Goal: Task Accomplishment & Management: Complete application form

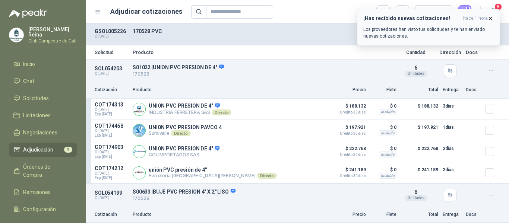
drag, startPoint x: 491, startPoint y: 18, endPoint x: 481, endPoint y: 18, distance: 10.1
click at [491, 18] on icon "button" at bounding box center [491, 18] width 6 height 6
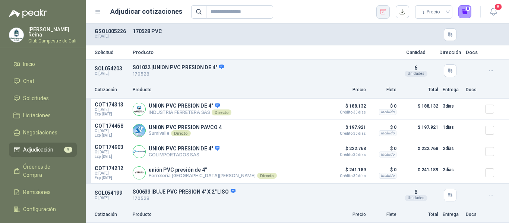
drag, startPoint x: 387, startPoint y: 13, endPoint x: 379, endPoint y: 13, distance: 7.5
click at [387, 13] on button "button" at bounding box center [382, 11] width 13 height 13
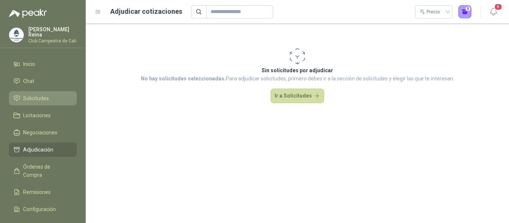
click at [36, 98] on span "Solicitudes" at bounding box center [36, 98] width 26 height 8
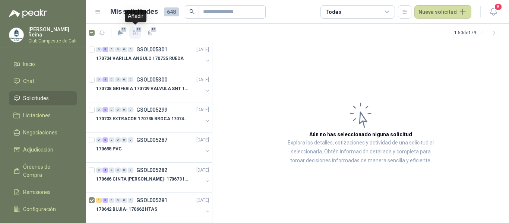
click at [138, 34] on icon "button" at bounding box center [135, 33] width 6 height 6
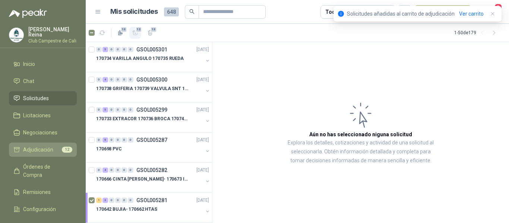
click at [32, 149] on span "Adjudicación" at bounding box center [38, 150] width 30 height 8
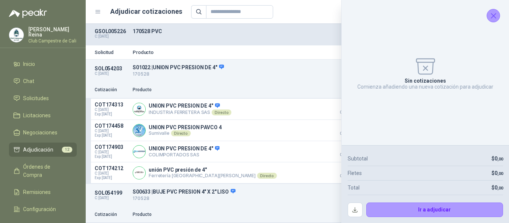
click at [497, 16] on icon "Cerrar" at bounding box center [493, 15] width 9 height 9
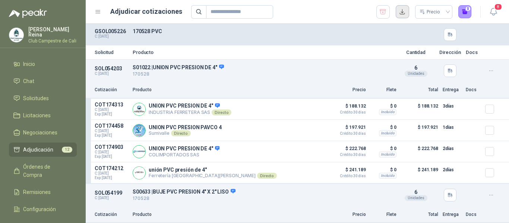
click at [405, 13] on button "button" at bounding box center [402, 11] width 13 height 13
click at [383, 11] on icon "button" at bounding box center [382, 11] width 7 height 7
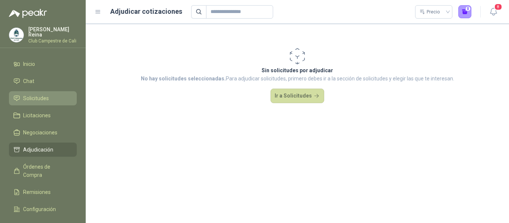
click at [43, 97] on span "Solicitudes" at bounding box center [36, 98] width 26 height 8
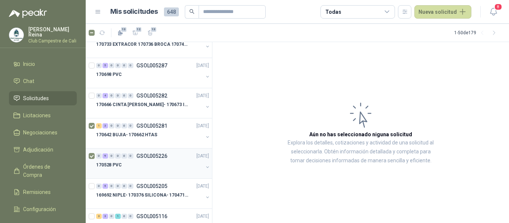
scroll to position [149, 0]
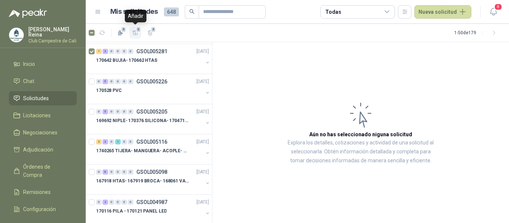
click at [136, 34] on icon "button" at bounding box center [135, 33] width 6 height 6
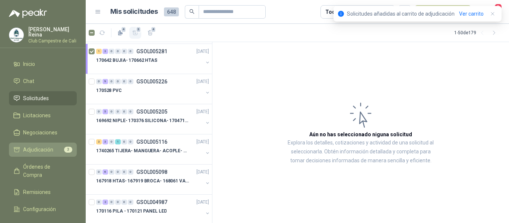
click at [46, 146] on span "Adjudicación" at bounding box center [38, 150] width 30 height 8
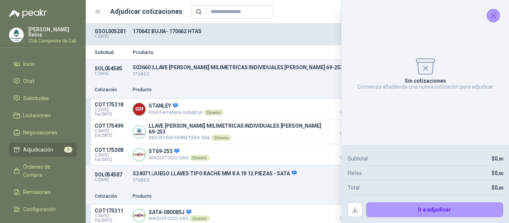
click at [495, 18] on icon "Cerrar" at bounding box center [493, 15] width 9 height 9
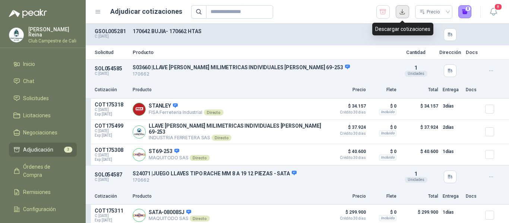
click at [403, 13] on button "button" at bounding box center [402, 11] width 13 height 13
click at [384, 13] on icon "button" at bounding box center [382, 11] width 7 height 7
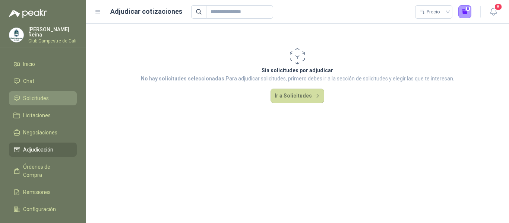
click at [43, 98] on span "Solicitudes" at bounding box center [36, 98] width 26 height 8
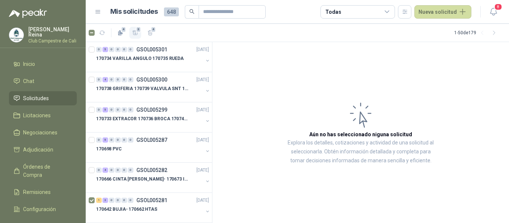
drag, startPoint x: 138, startPoint y: 29, endPoint x: 139, endPoint y: 34, distance: 4.9
click at [138, 28] on span "3" at bounding box center [138, 29] width 5 height 6
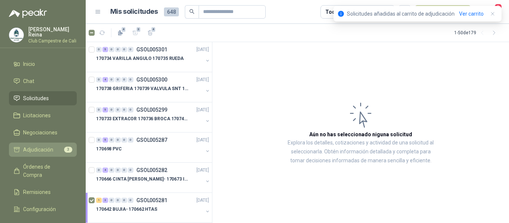
click at [54, 147] on li "Adjudicación 3" at bounding box center [42, 150] width 59 height 8
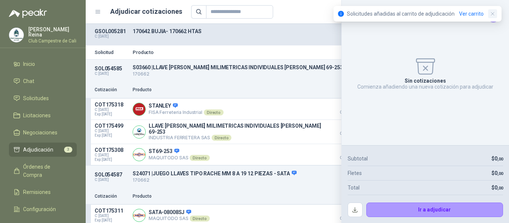
click at [492, 14] on icon "button" at bounding box center [493, 14] width 6 height 6
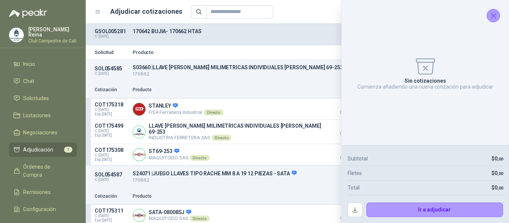
click at [493, 15] on icon "Cerrar" at bounding box center [493, 15] width 9 height 9
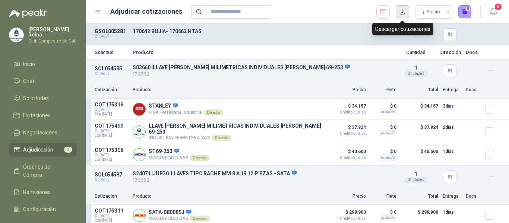
click at [401, 14] on button "button" at bounding box center [402, 11] width 13 height 13
click at [402, 12] on button "button" at bounding box center [402, 11] width 13 height 13
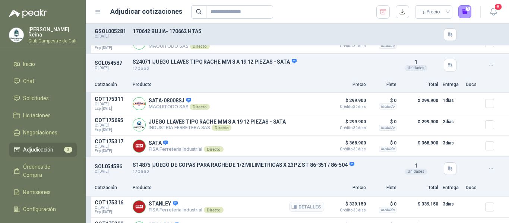
scroll to position [149, 0]
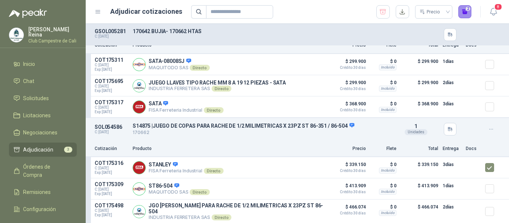
click at [468, 10] on button "2" at bounding box center [464, 11] width 13 height 13
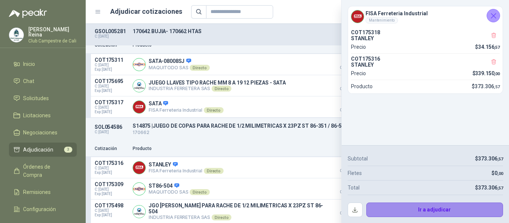
click at [451, 209] on button "Ir a adjudicar" at bounding box center [434, 210] width 137 height 15
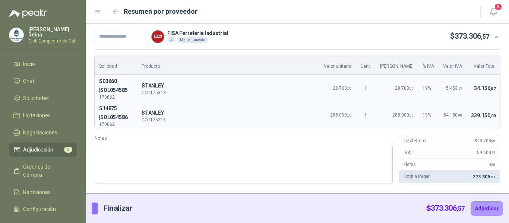
click at [293, 15] on div "Resumen por proveedor" at bounding box center [283, 12] width 377 height 12
click at [38, 146] on span "Adjudicación" at bounding box center [38, 150] width 30 height 8
drag, startPoint x: 182, startPoint y: 94, endPoint x: 154, endPoint y: 93, distance: 28.0
click at [154, 93] on td "S [PERSON_NAME] COT175318" at bounding box center [228, 88] width 183 height 27
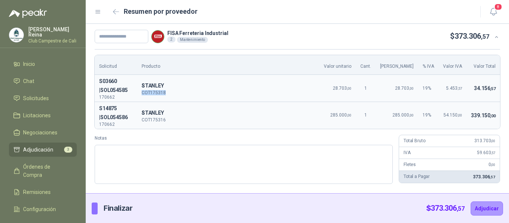
copy p "COT175318"
click at [135, 38] on input "text" at bounding box center [122, 36] width 54 height 13
type input "******"
click at [478, 205] on button "Adjudicar" at bounding box center [487, 209] width 32 height 14
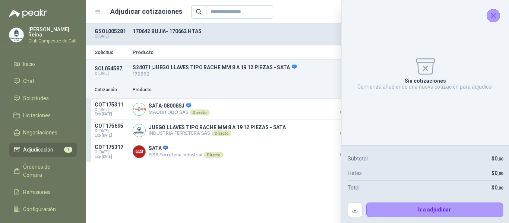
click at [493, 12] on icon "Cerrar" at bounding box center [493, 15] width 9 height 9
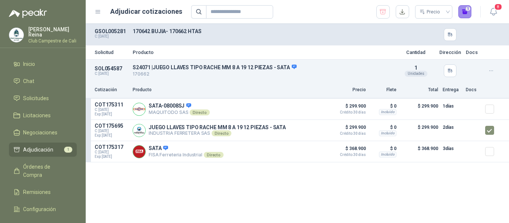
click at [468, 14] on button "1" at bounding box center [464, 11] width 13 height 13
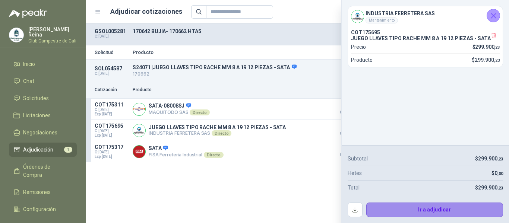
click at [453, 209] on button "Ir a adjudicar" at bounding box center [434, 210] width 137 height 15
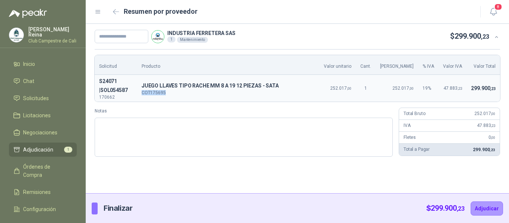
drag, startPoint x: 181, startPoint y: 93, endPoint x: 156, endPoint y: 95, distance: 25.4
click at [156, 95] on p "COT175695" at bounding box center [229, 93] width 174 height 4
copy p "COT175695"
click at [123, 37] on input "text" at bounding box center [122, 36] width 54 height 13
type input "******"
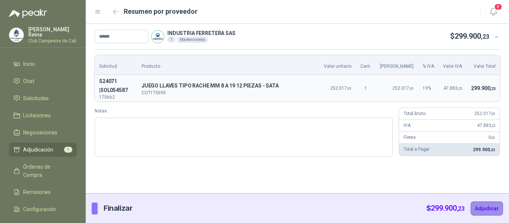
click at [480, 205] on button "Adjudicar" at bounding box center [487, 209] width 32 height 14
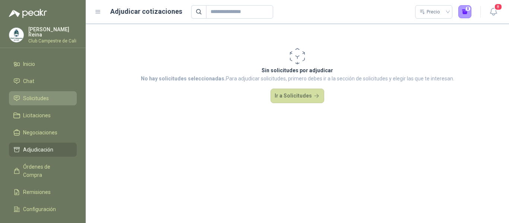
click at [43, 97] on span "Solicitudes" at bounding box center [36, 98] width 26 height 8
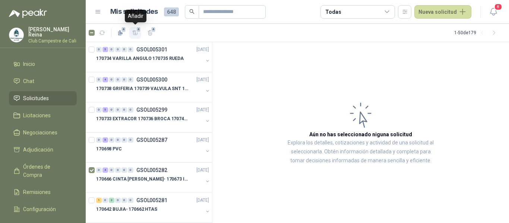
click at [135, 31] on icon "button" at bounding box center [135, 33] width 6 height 6
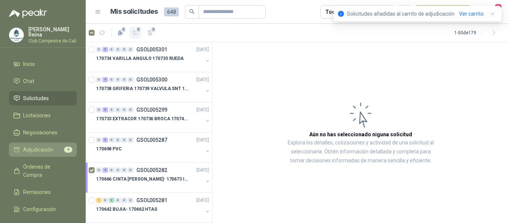
click at [50, 149] on span "Adjudicación" at bounding box center [38, 150] width 30 height 8
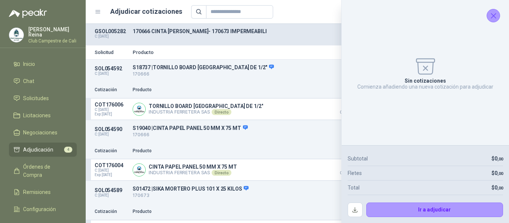
click at [494, 16] on icon "Cerrar" at bounding box center [493, 15] width 5 height 5
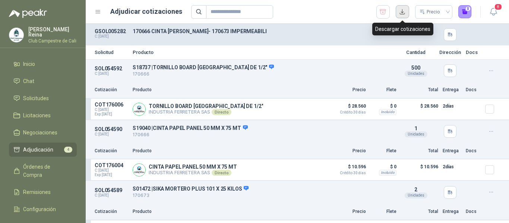
click at [402, 12] on button "button" at bounding box center [402, 11] width 13 height 13
click at [385, 12] on icon "button" at bounding box center [382, 11] width 7 height 7
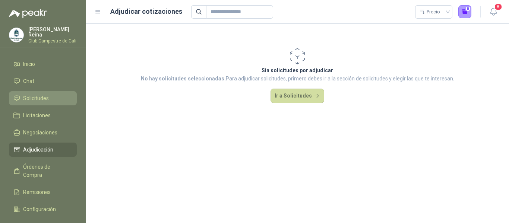
click at [56, 94] on li "Solicitudes" at bounding box center [42, 98] width 59 height 8
